Goal: Check status

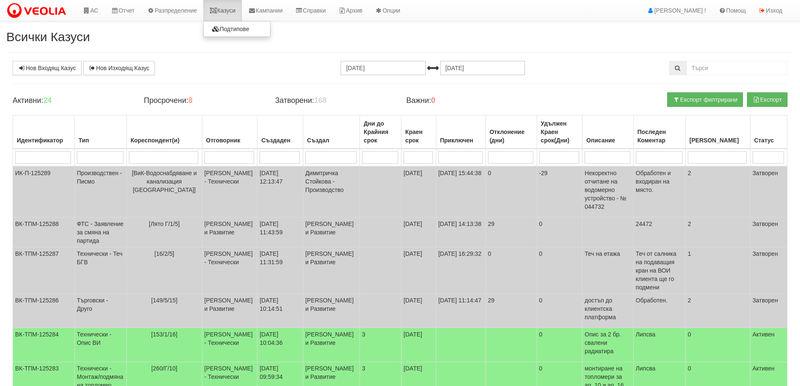
click at [226, 13] on link "Казуси" at bounding box center [222, 10] width 39 height 21
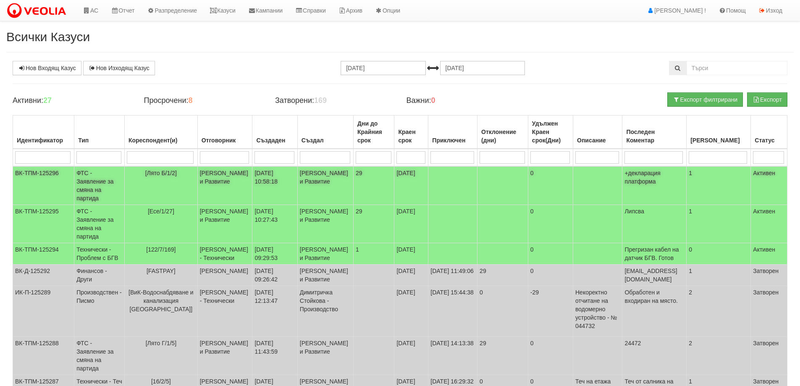
click at [90, 182] on td "ФТС - Заявление за смяна на партида" at bounding box center [99, 185] width 50 height 39
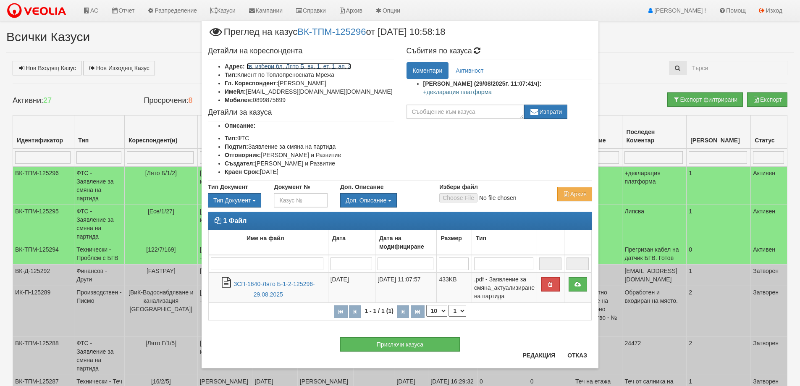
click at [321, 67] on link "кв. избери бл. Лято Б, вх. 1, ет. 1, ап. 2" at bounding box center [299, 66] width 105 height 7
click at [575, 358] on button "Отказ" at bounding box center [577, 355] width 30 height 13
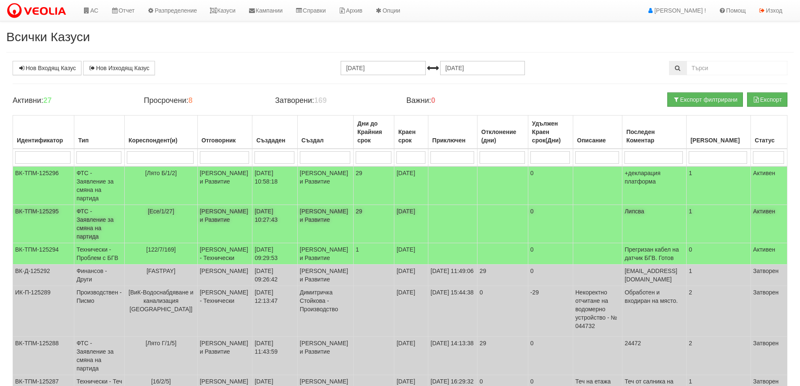
click at [90, 214] on td "ФТС - Заявление за смяна на партида" at bounding box center [99, 224] width 50 height 38
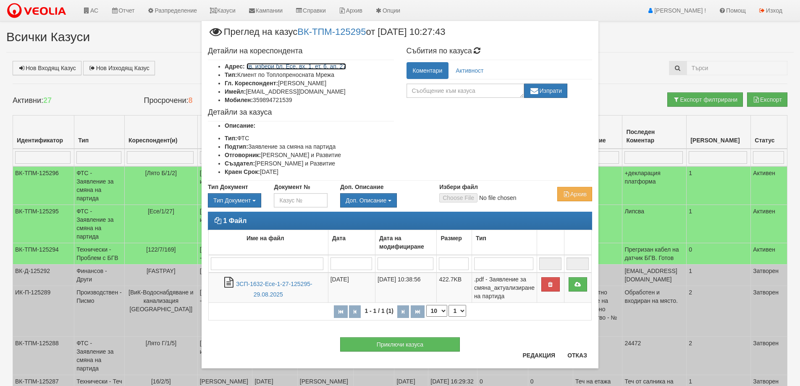
click at [317, 64] on link "кв. избери бл. Есе, вх. 1, ет. 6, ап. 27" at bounding box center [297, 66] width 100 height 7
click at [571, 355] on button "Отказ" at bounding box center [577, 355] width 30 height 13
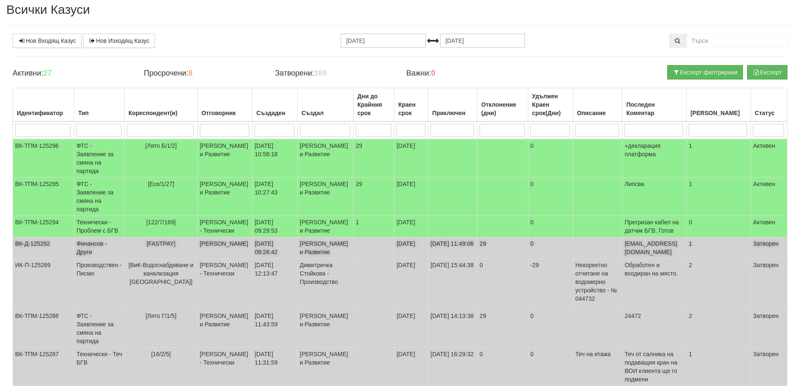
scroll to position [42, 0]
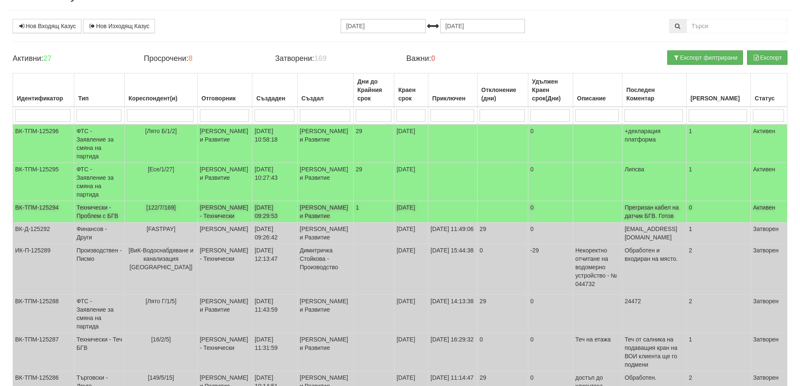
click at [94, 215] on td "Технически - Проблем с БГВ" at bounding box center [99, 211] width 50 height 21
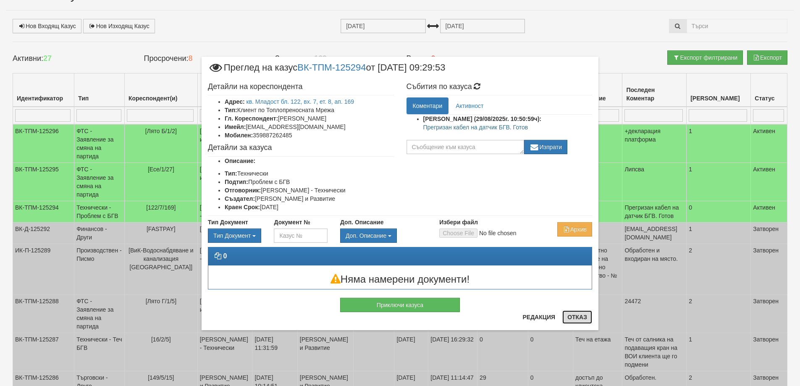
click at [576, 317] on button "Отказ" at bounding box center [577, 316] width 30 height 13
